Goal: Book appointment/travel/reservation

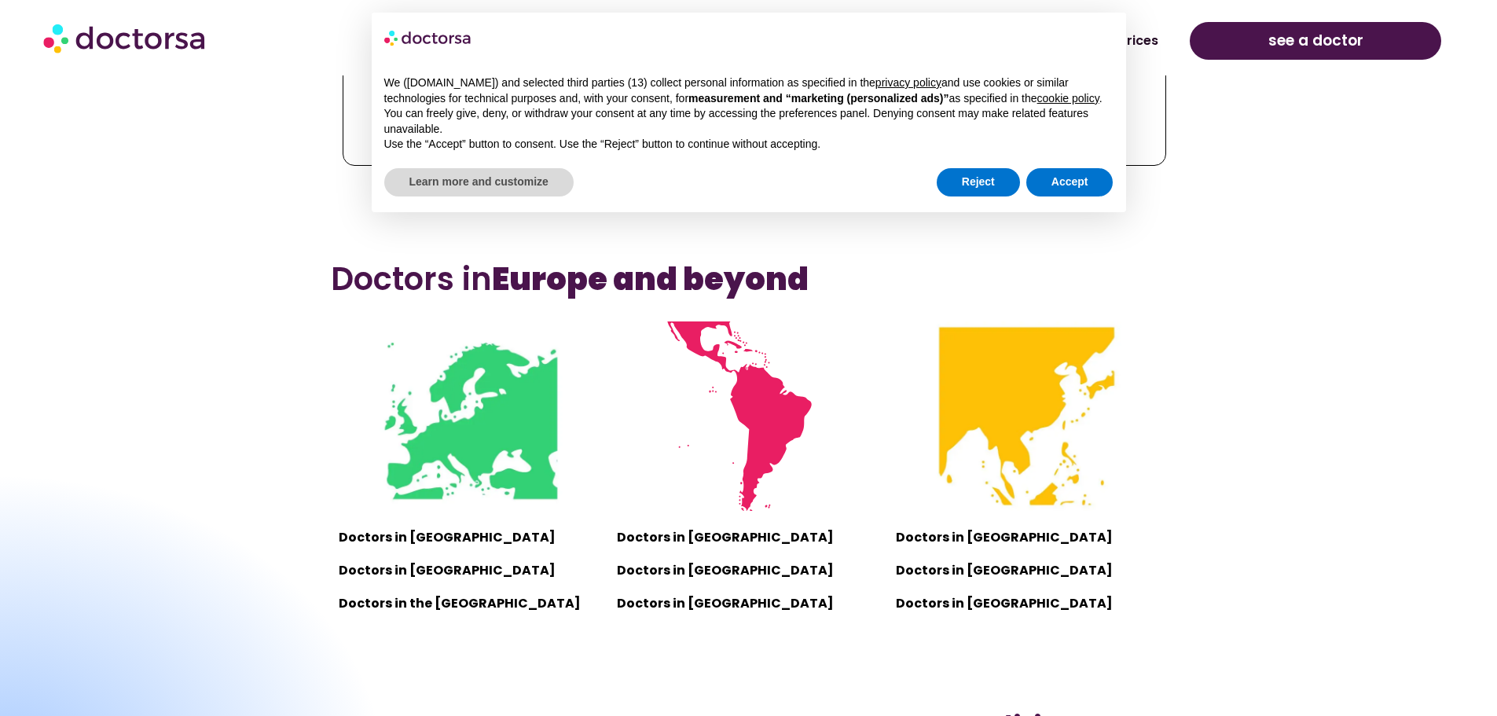
scroll to position [1022, 0]
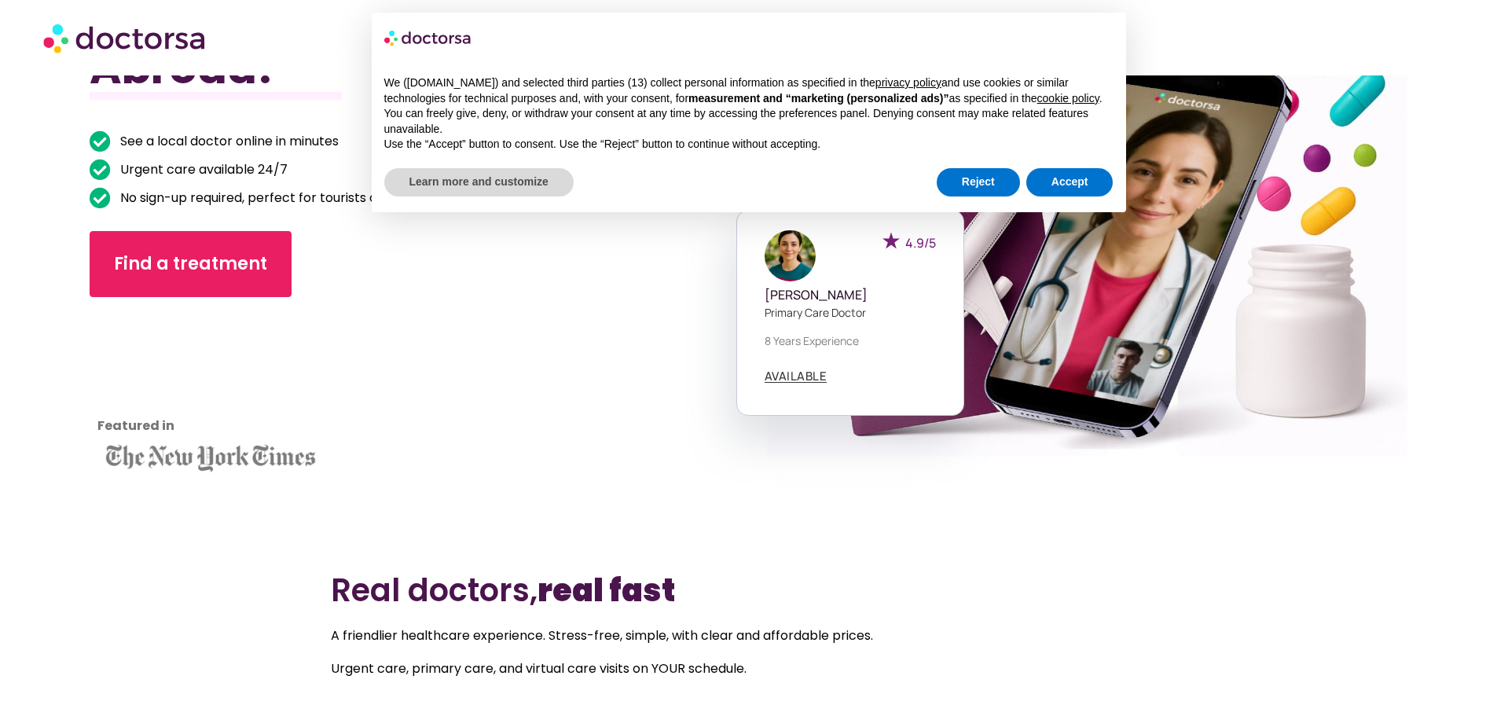
scroll to position [0, 0]
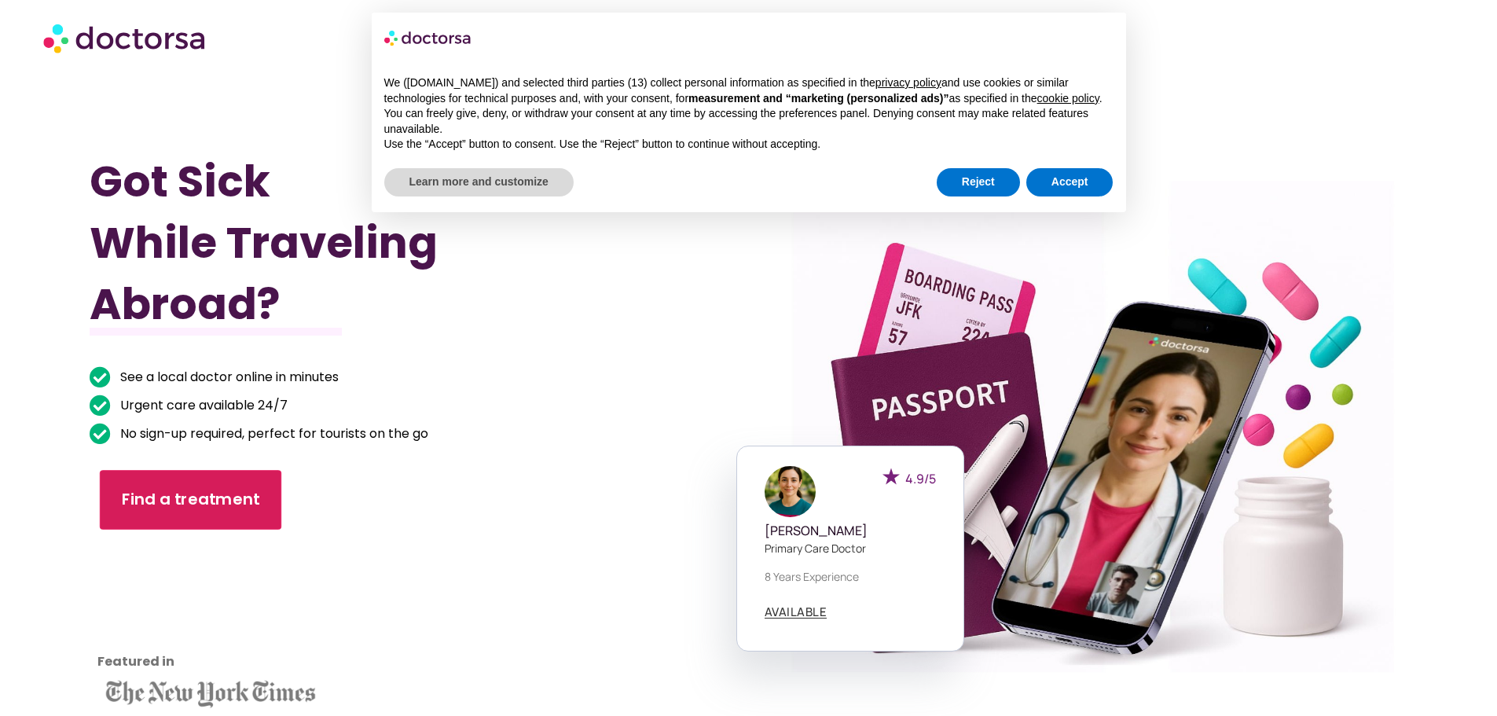
click at [214, 490] on span "Find a treatment" at bounding box center [191, 500] width 138 height 23
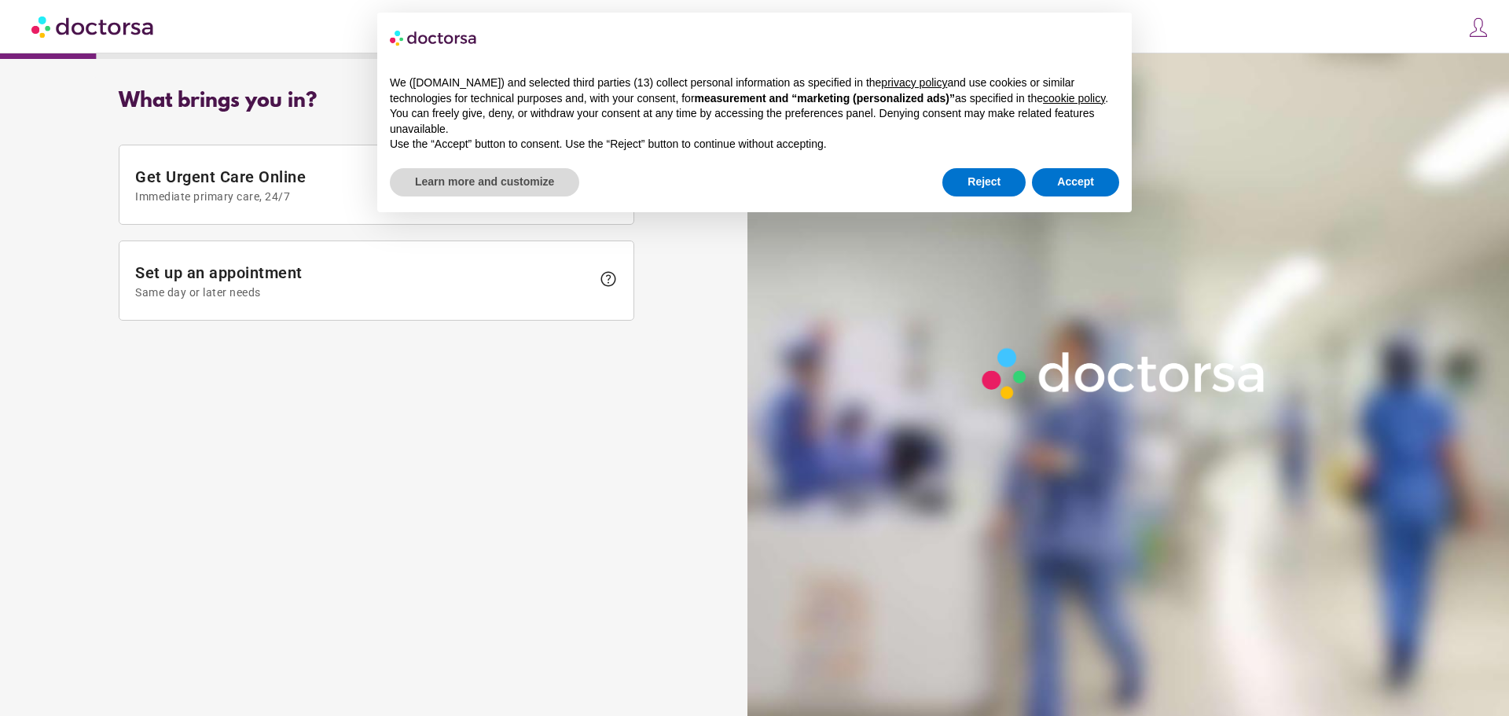
click at [250, 196] on span "Immediate primary care, 24/7" at bounding box center [363, 196] width 456 height 13
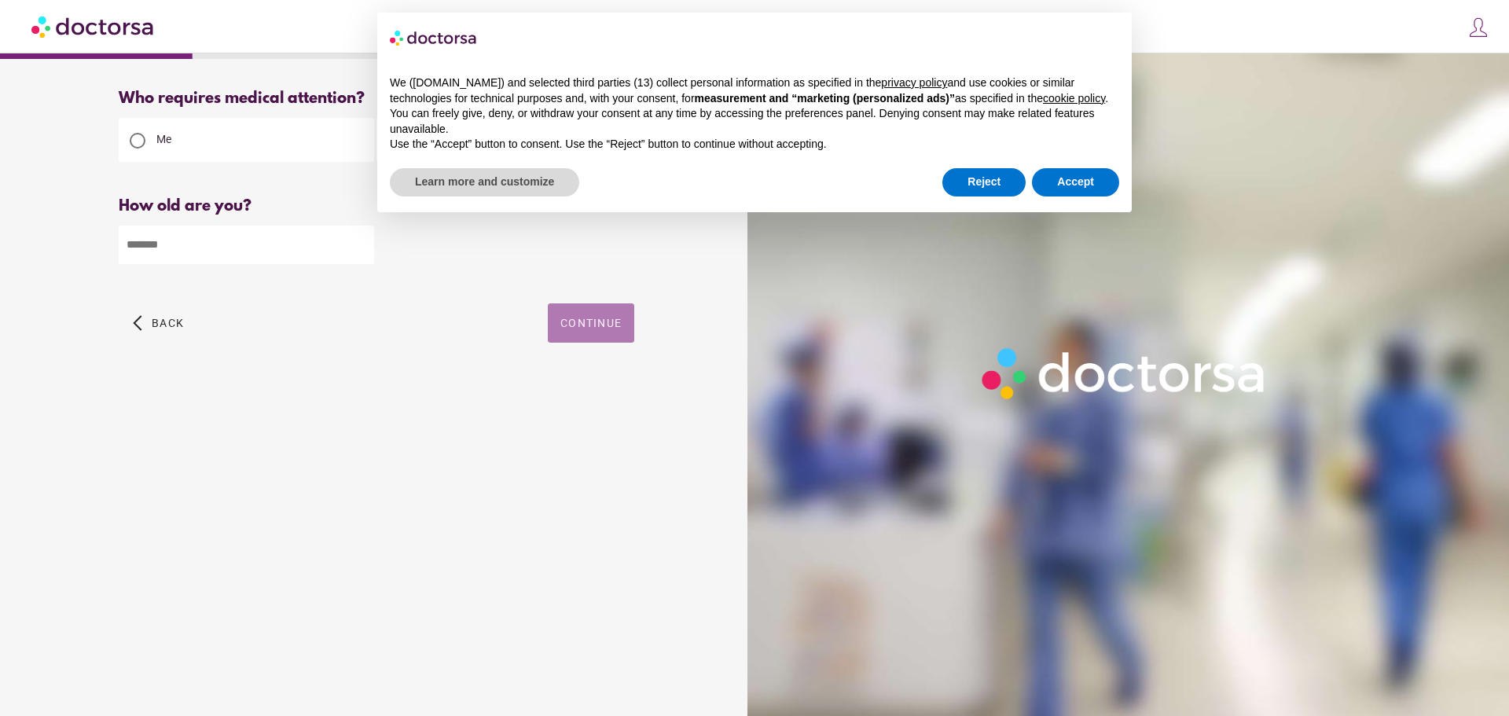
click at [631, 329] on span "button" at bounding box center [591, 322] width 86 height 39
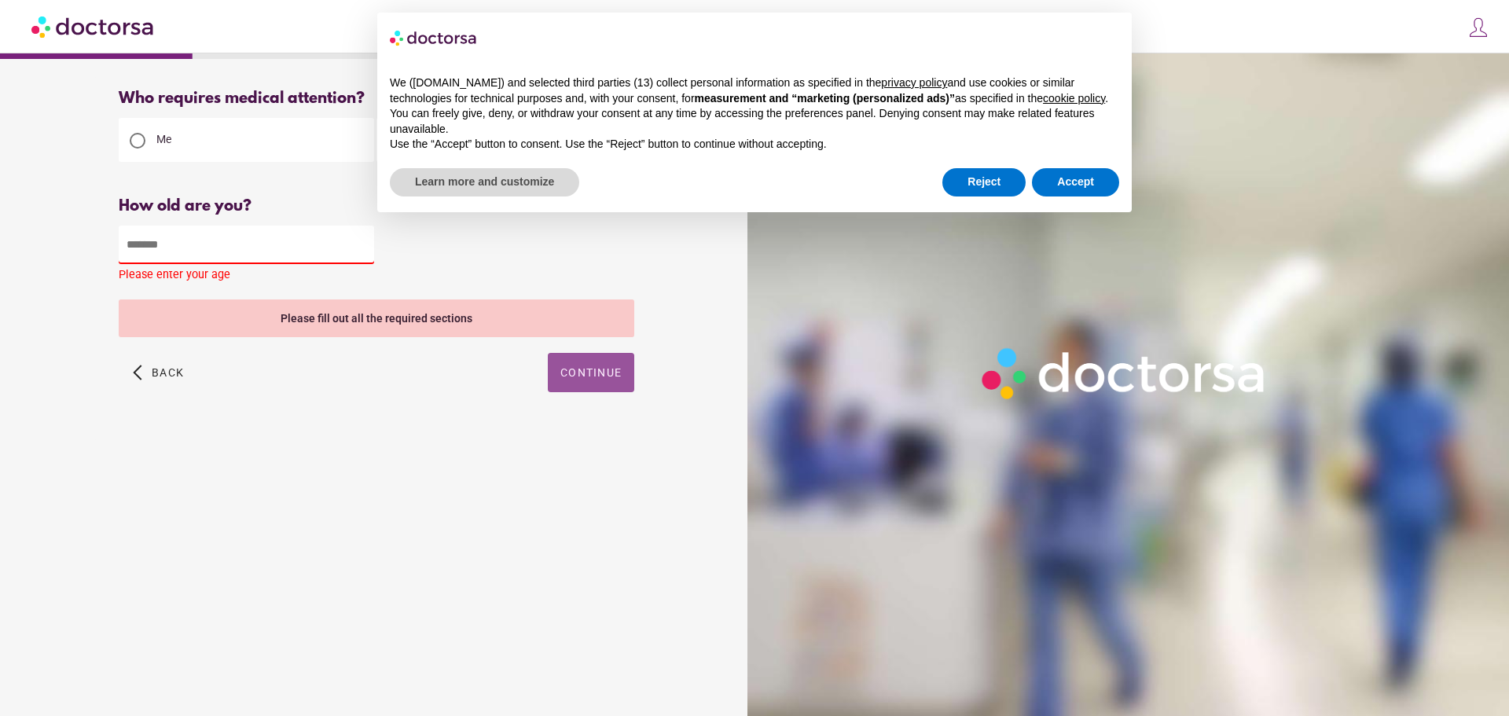
drag, startPoint x: 215, startPoint y: 220, endPoint x: 217, endPoint y: 248, distance: 27.6
click at [215, 234] on div "How old are you? How old is the patient? Please enter your age" at bounding box center [377, 242] width 516 height 90
click at [221, 253] on input "number" at bounding box center [246, 245] width 255 height 39
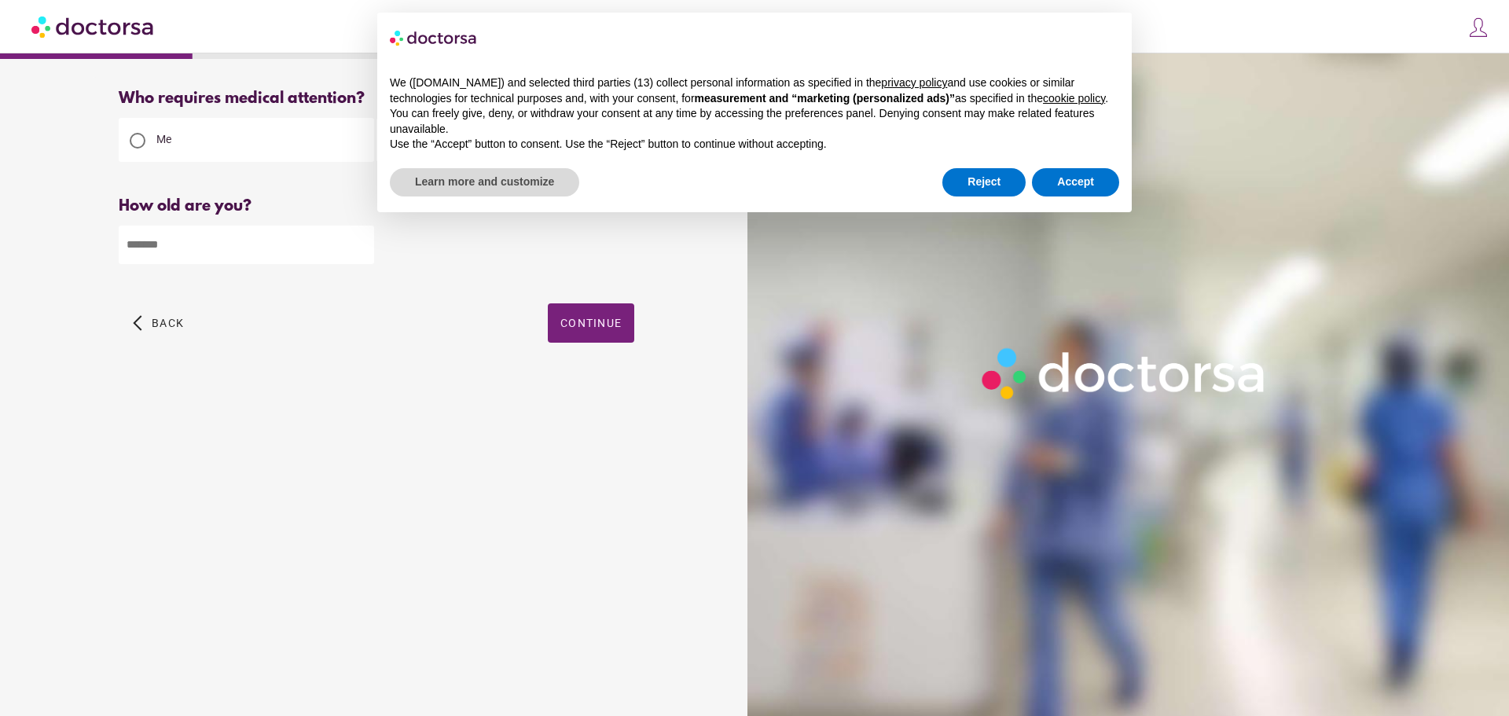
type input "**"
click at [613, 316] on button "Continue" at bounding box center [591, 322] width 86 height 39
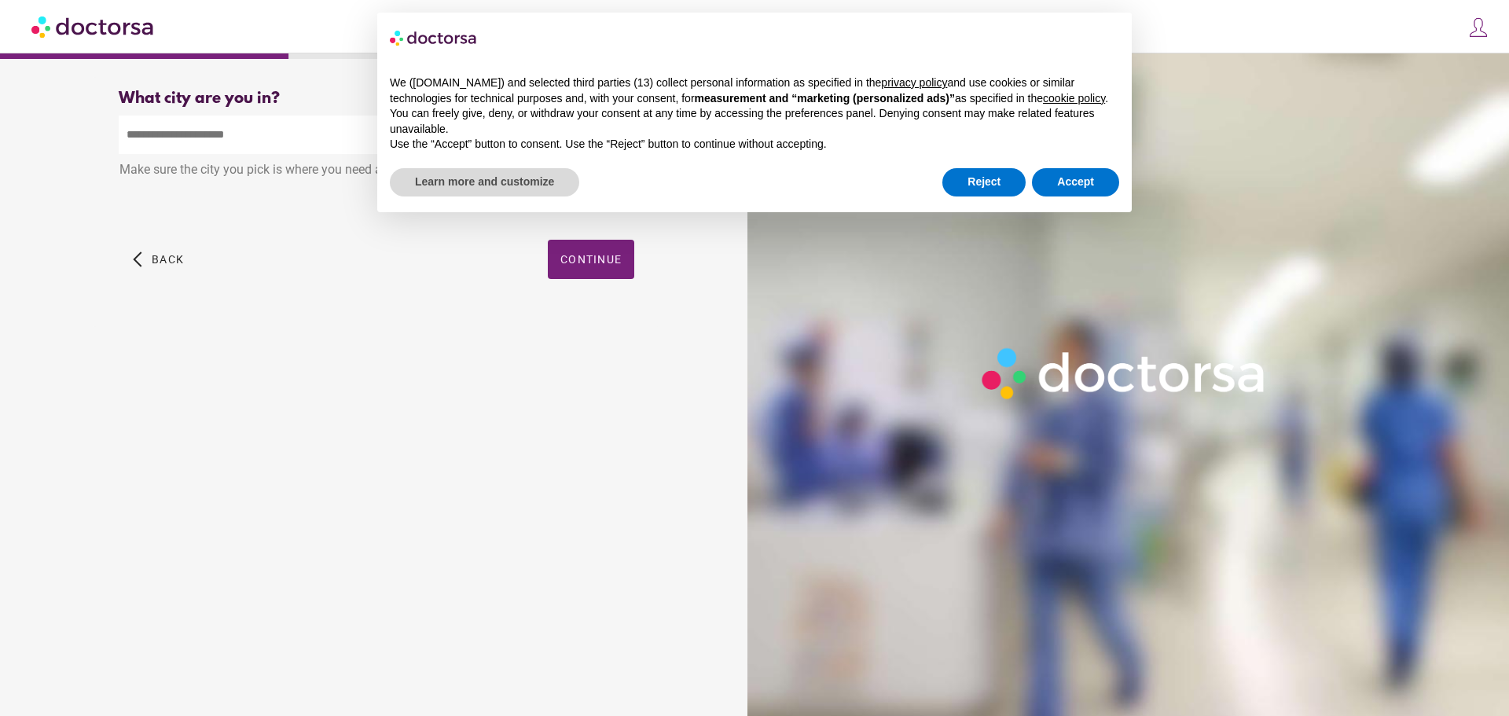
click at [288, 133] on input "text" at bounding box center [377, 135] width 516 height 39
click at [631, 262] on span "button" at bounding box center [591, 259] width 86 height 39
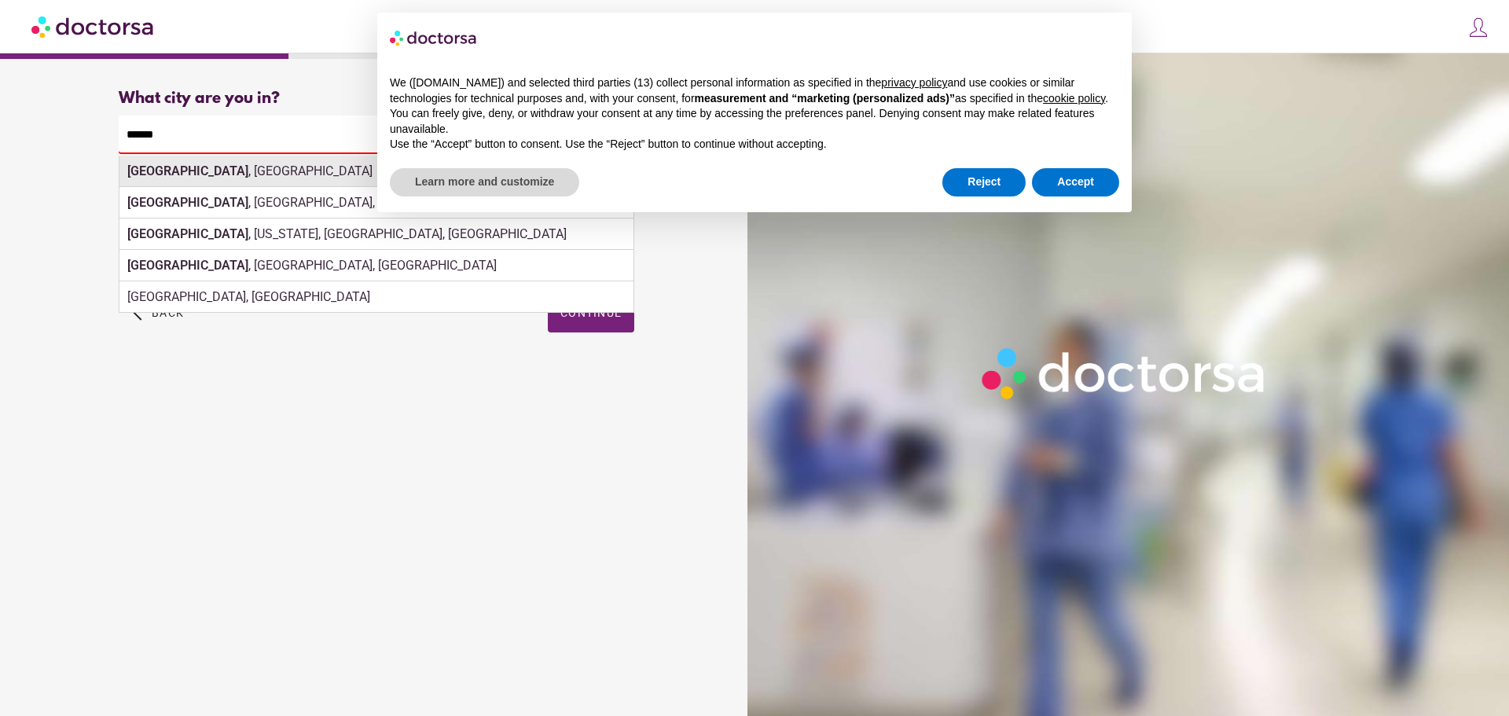
click at [163, 177] on strong "Prague" at bounding box center [187, 170] width 121 height 15
type input "**********"
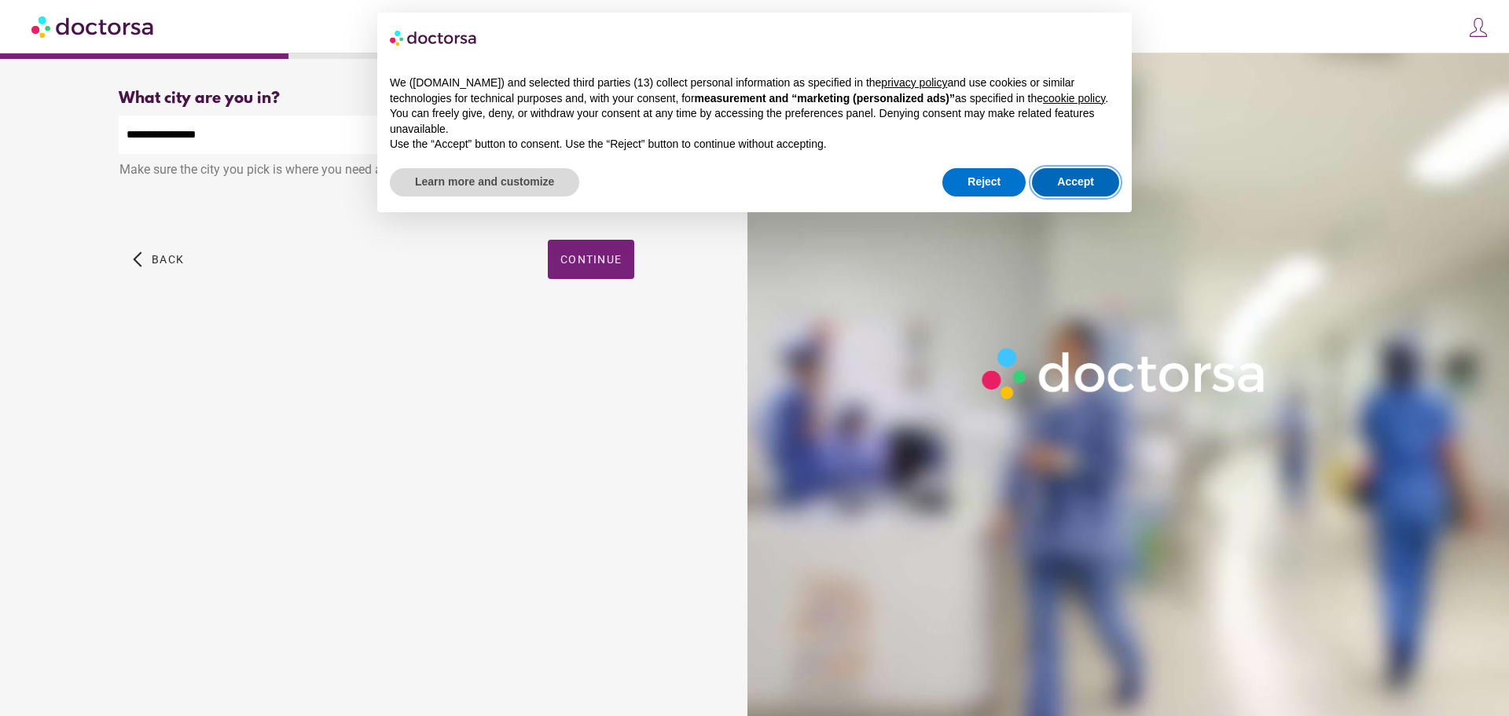
click at [1075, 176] on button "Accept" at bounding box center [1075, 182] width 87 height 28
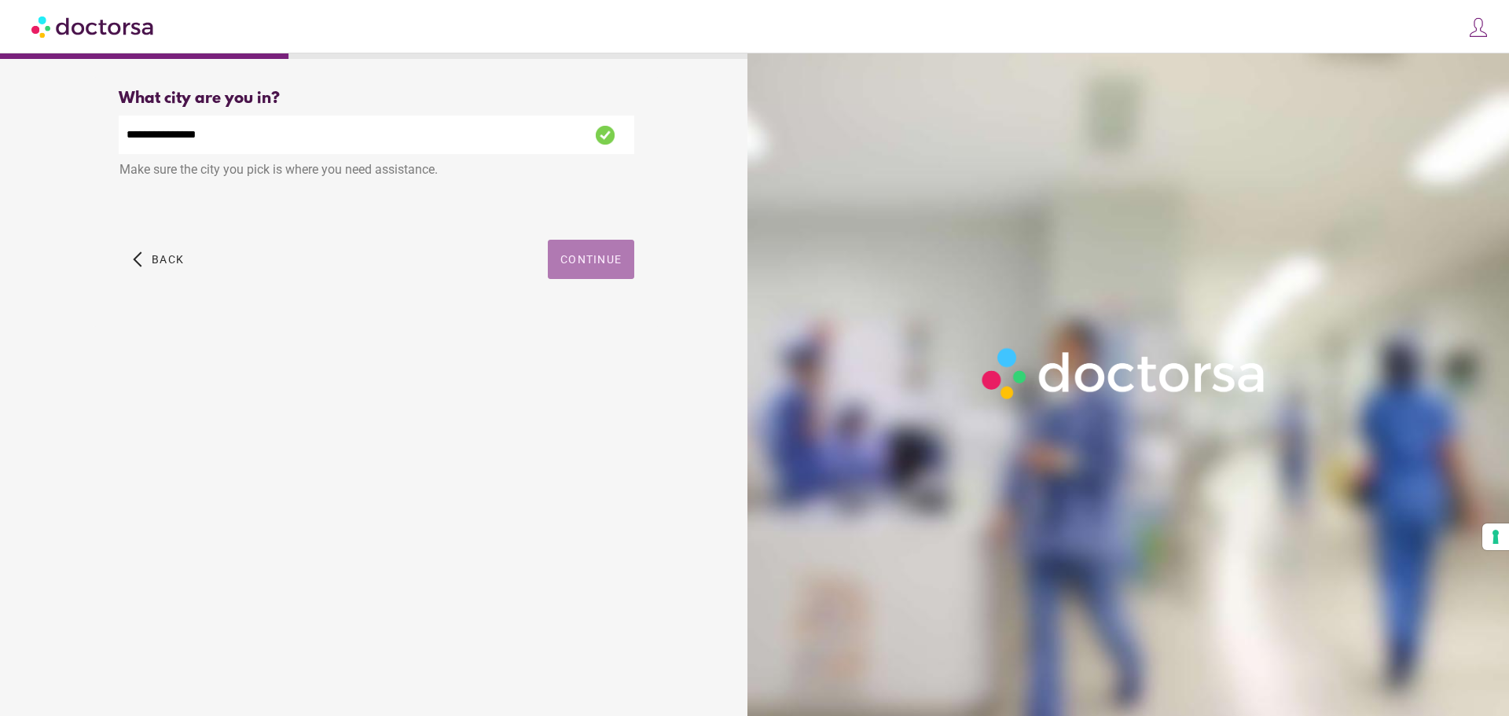
click at [620, 256] on span "Continue" at bounding box center [590, 259] width 61 height 13
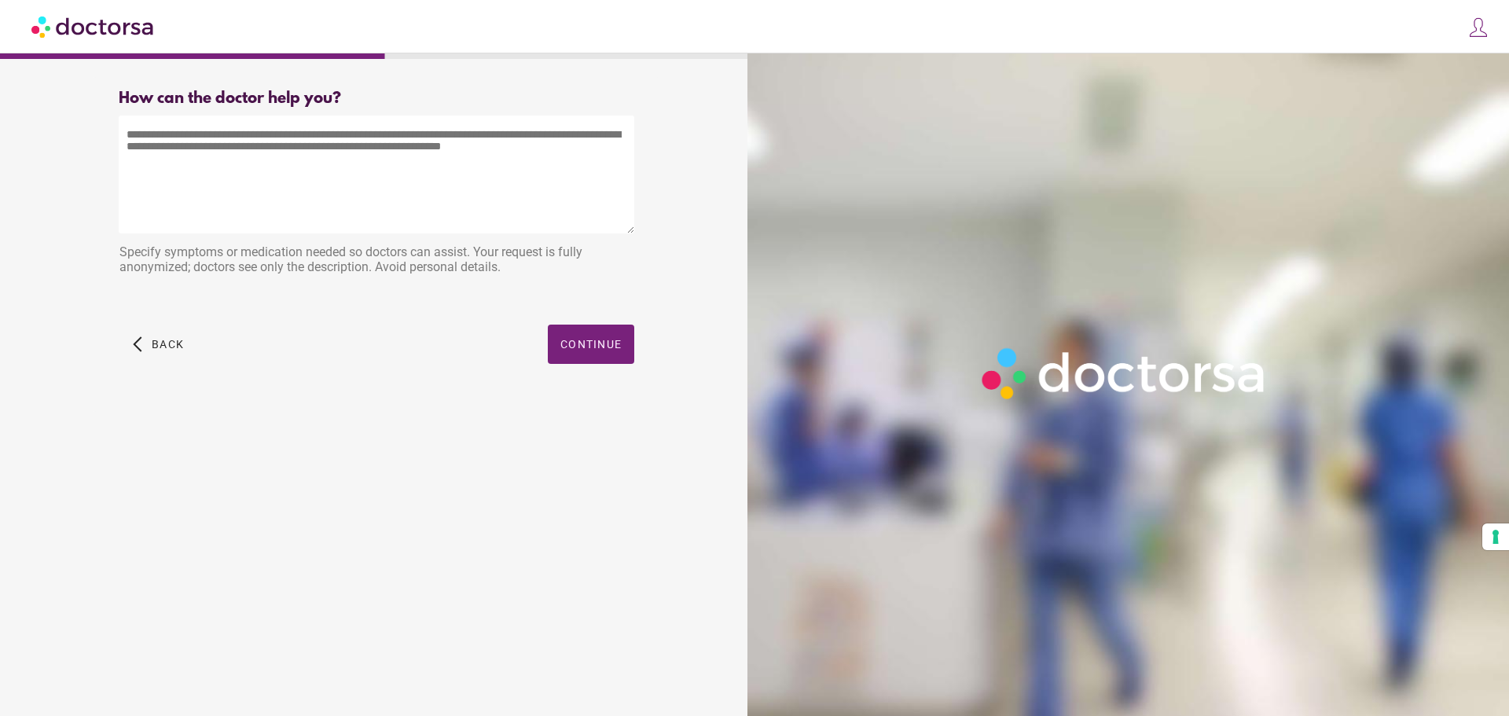
click at [536, 204] on textarea at bounding box center [377, 175] width 516 height 118
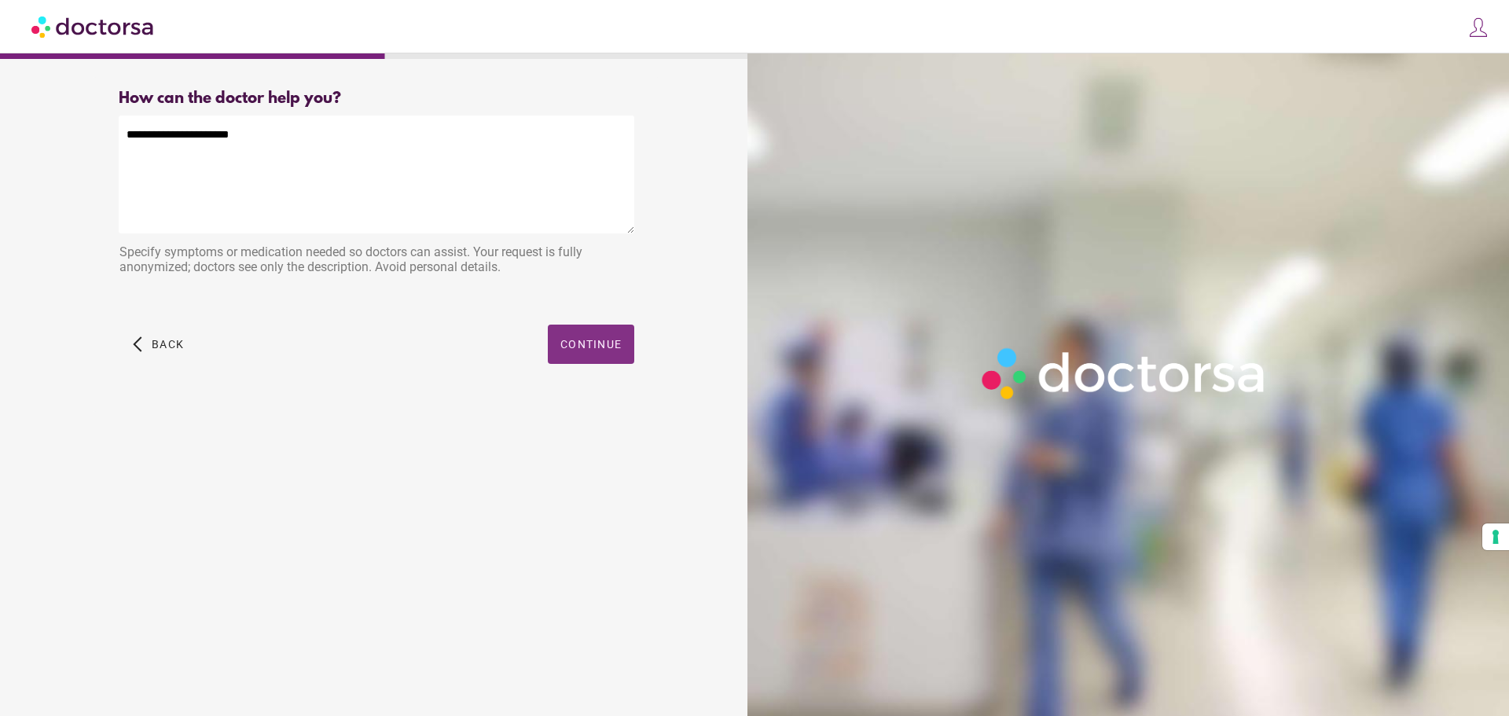
type textarea "**********"
click at [576, 346] on span "Continue" at bounding box center [590, 344] width 61 height 13
